Goal: Obtain resource: Download file/media

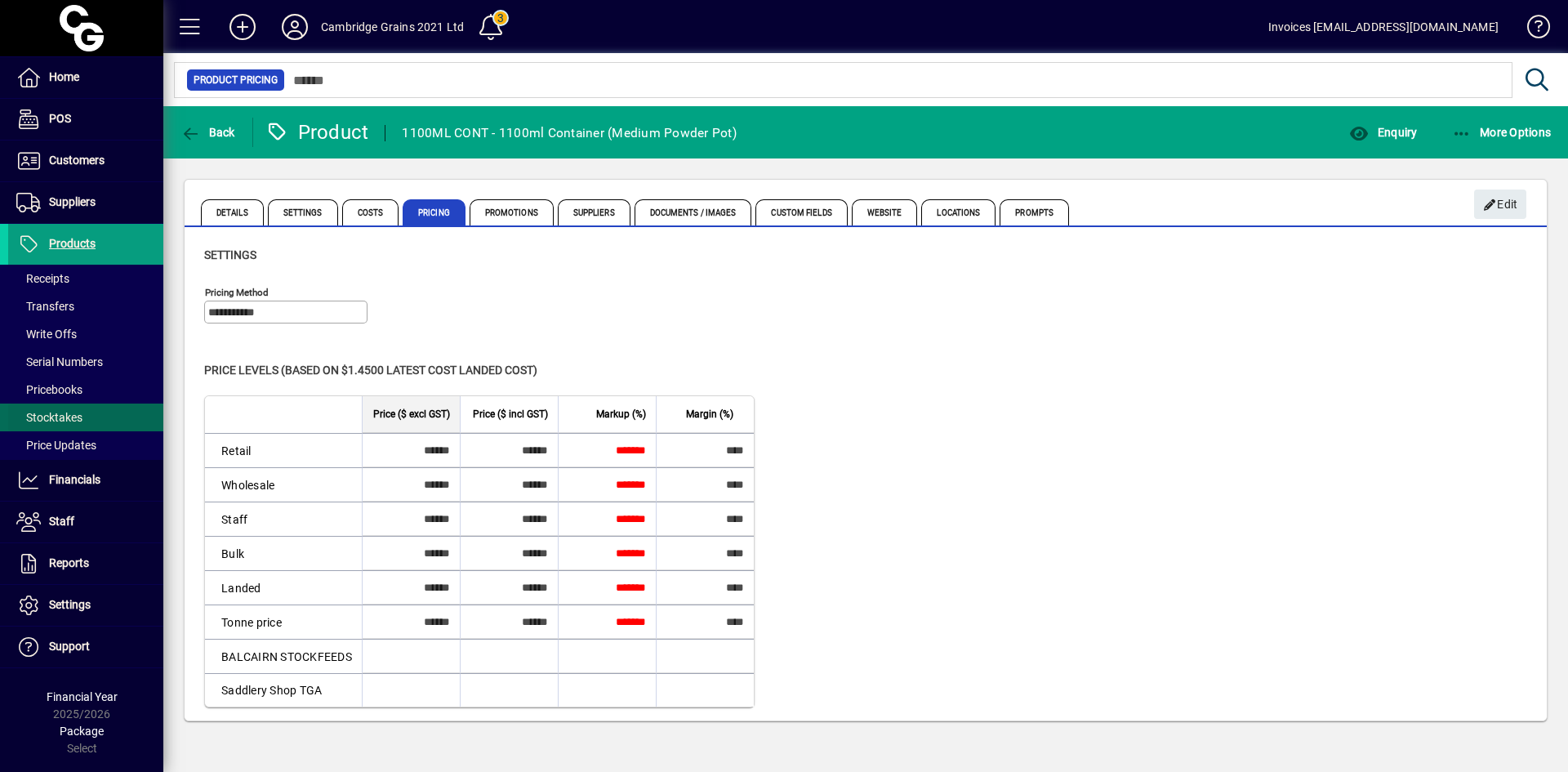
click at [78, 413] on span "Stocktakes" at bounding box center [50, 417] width 66 height 13
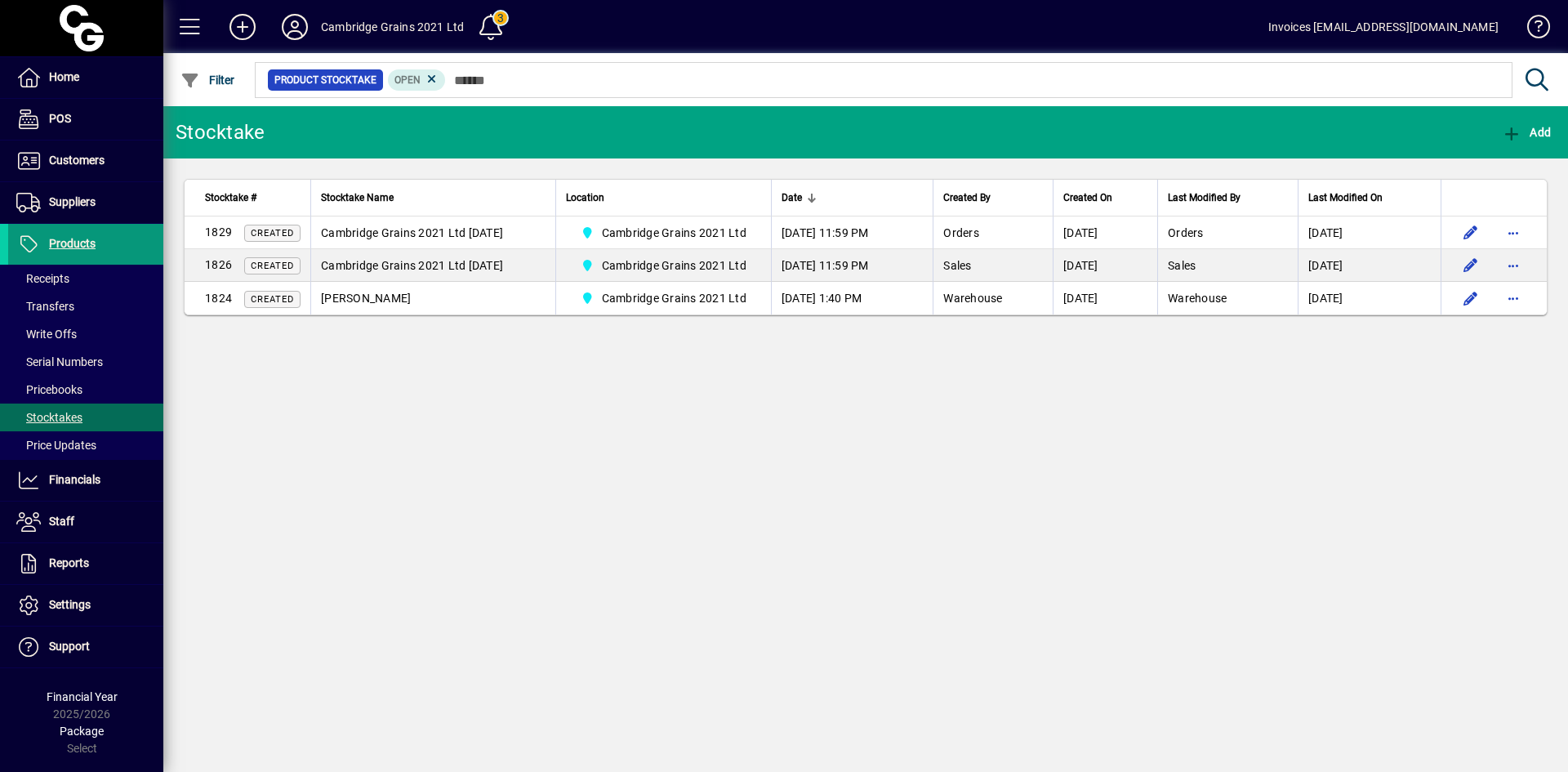
click at [72, 240] on span "Products" at bounding box center [71, 243] width 46 height 13
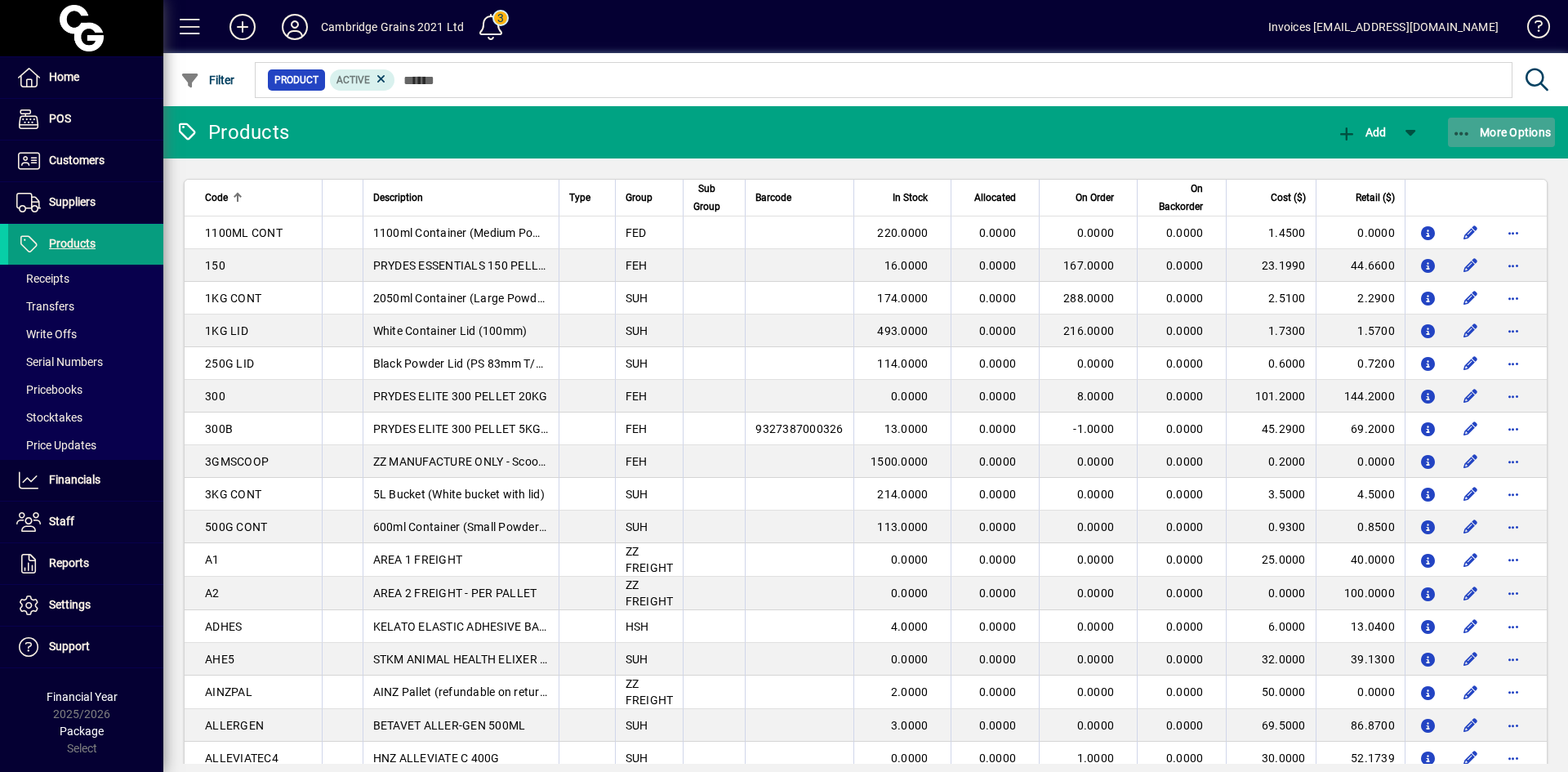
click at [1478, 129] on span "More Options" at bounding box center [1502, 132] width 99 height 13
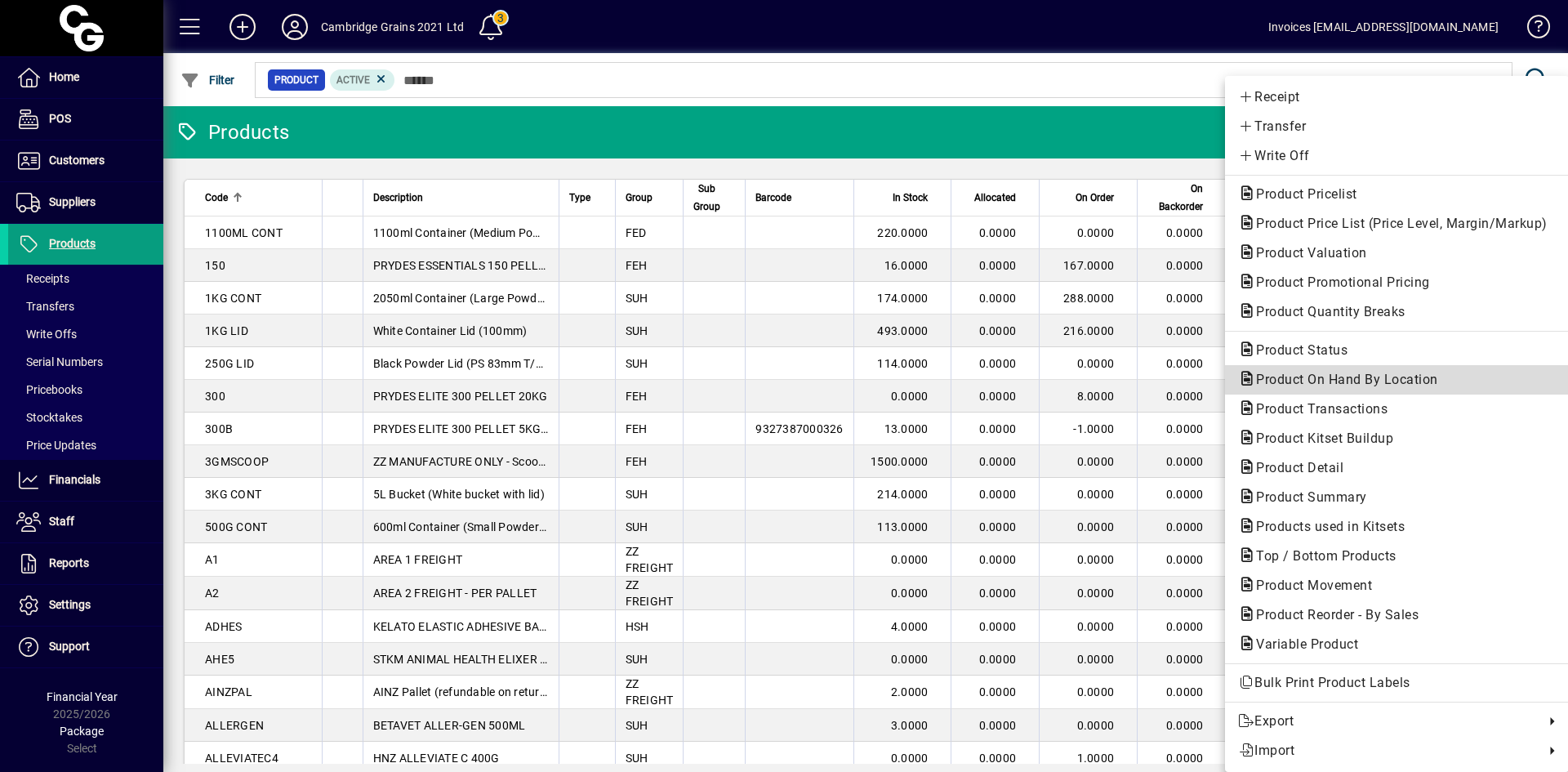
click at [1395, 376] on span "Product On Hand By Location" at bounding box center [1342, 380] width 208 height 16
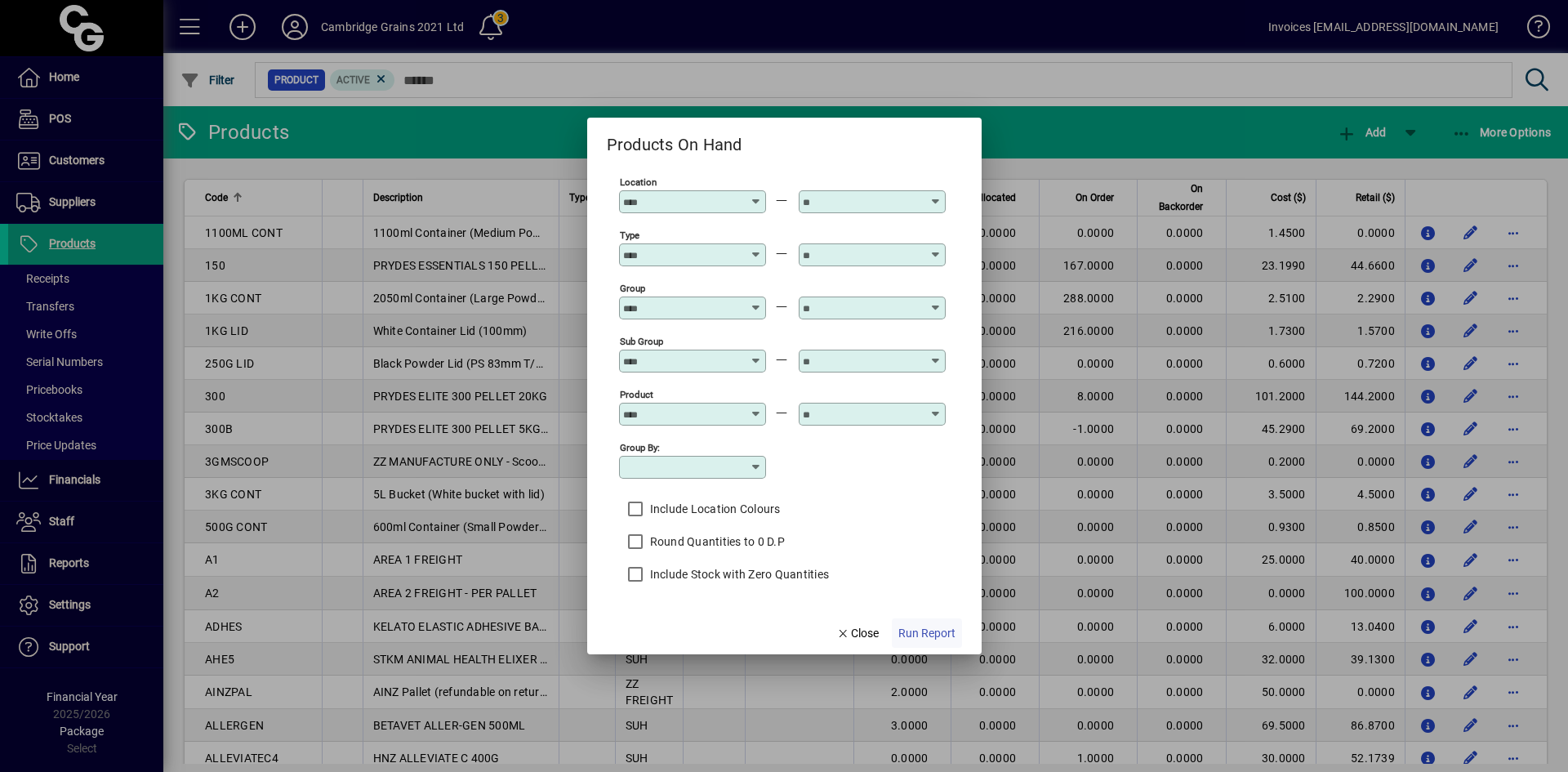
click at [947, 627] on span "Run Report" at bounding box center [928, 633] width 57 height 17
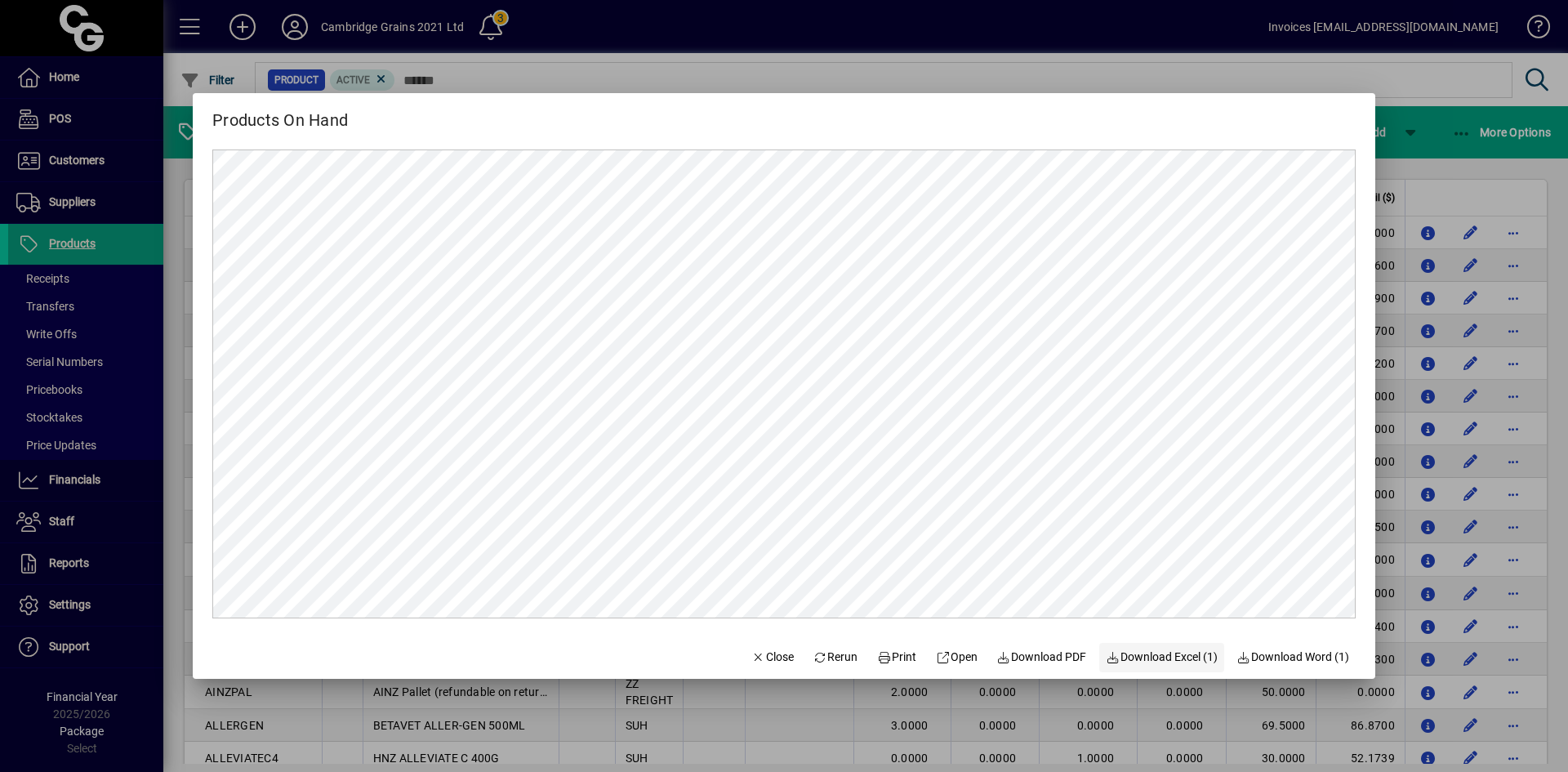
click at [1140, 655] on span "Download Excel (1)" at bounding box center [1162, 658] width 112 height 17
click at [752, 659] on icon "button" at bounding box center [759, 657] width 15 height 11
